Goal: Task Accomplishment & Management: Use online tool/utility

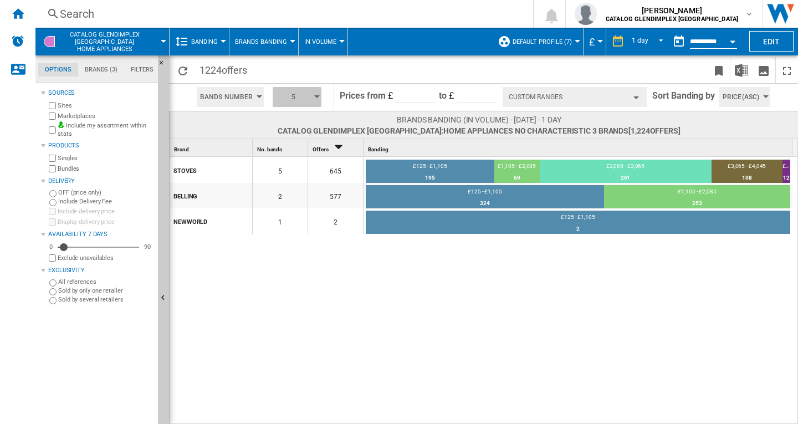
click at [318, 96] on div "button" at bounding box center [317, 96] width 6 height 3
drag, startPoint x: 281, startPoint y: 151, endPoint x: 551, endPoint y: 296, distance: 306.1
click at [281, 150] on span "6" at bounding box center [281, 150] width 4 height 8
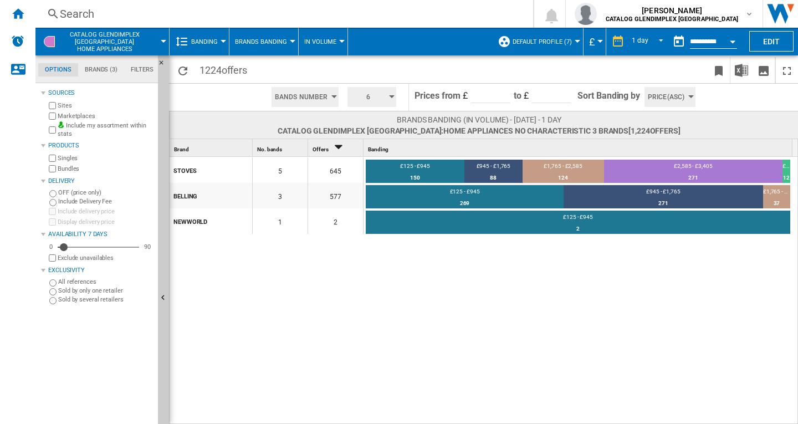
click at [393, 96] on div "button" at bounding box center [392, 96] width 6 height 3
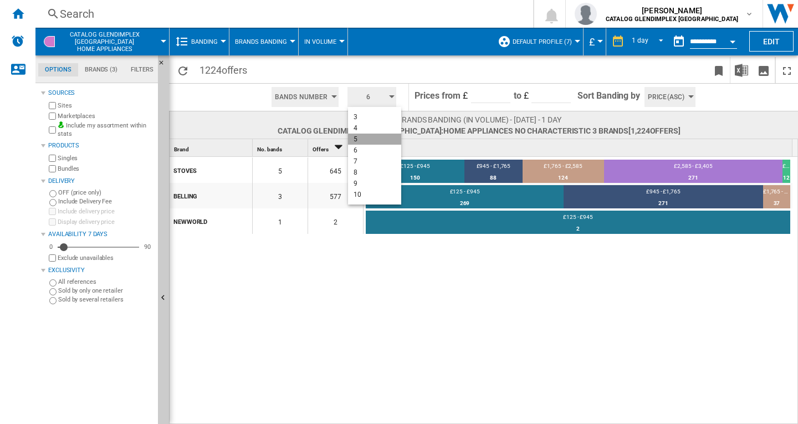
click at [359, 137] on button "5" at bounding box center [374, 139] width 53 height 11
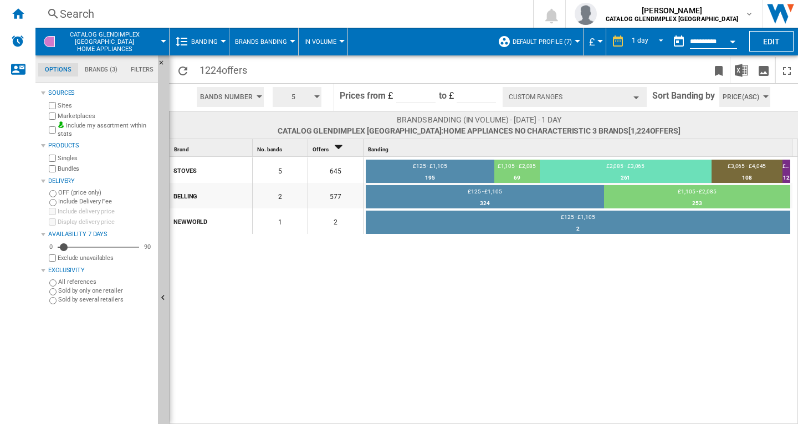
drag, startPoint x: 79, startPoint y: 128, endPoint x: 91, endPoint y: 127, distance: 12.2
click at [79, 128] on label "Include my assortment within stats" at bounding box center [106, 129] width 96 height 17
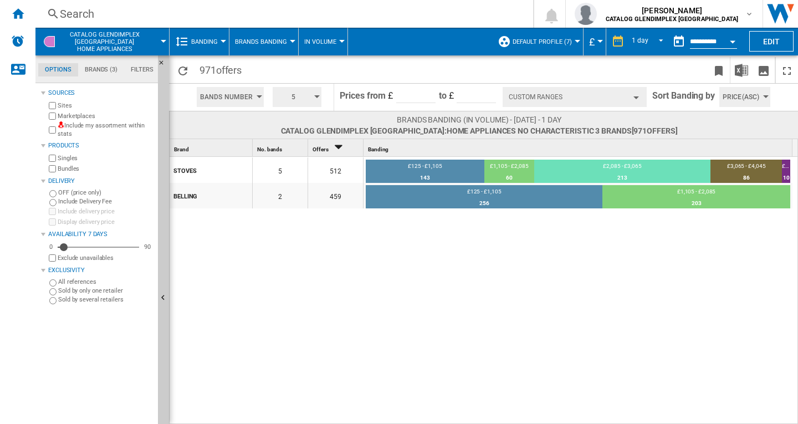
click at [317, 95] on div "button" at bounding box center [317, 96] width 6 height 3
click at [283, 152] on button "6" at bounding box center [299, 150] width 53 height 11
